Goal: Find specific page/section: Find specific page/section

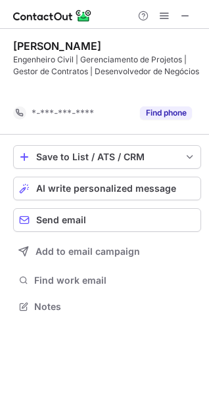
scroll to position [276, 209]
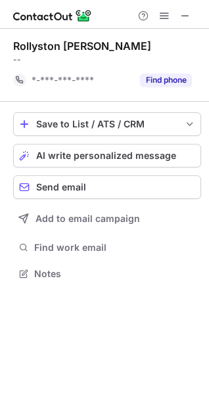
scroll to position [264, 209]
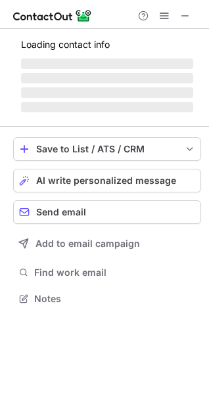
scroll to position [285, 209]
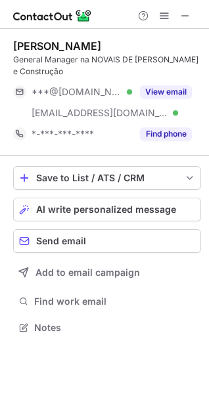
scroll to position [318, 209]
